Goal: Task Accomplishment & Management: Use online tool/utility

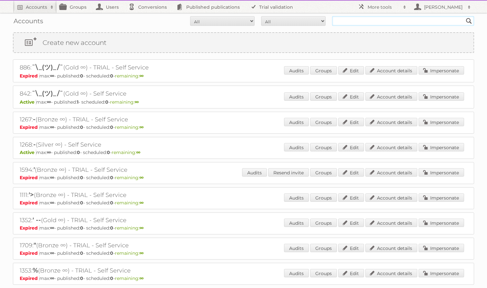
click at [389, 21] on input "text" at bounding box center [403, 21] width 142 height 10
type input "1833"
click at [464, 16] on input "Search" at bounding box center [469, 21] width 10 height 10
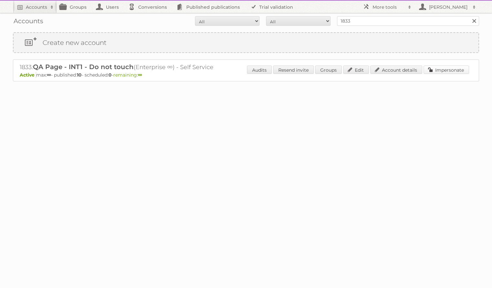
click at [438, 71] on link "Impersonate" at bounding box center [447, 70] width 46 height 8
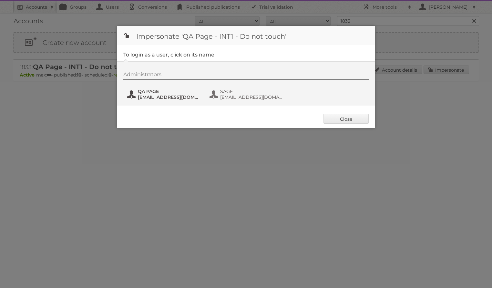
click at [156, 94] on span "QA PAGE" at bounding box center [169, 91] width 63 height 6
